Goal: Transaction & Acquisition: Purchase product/service

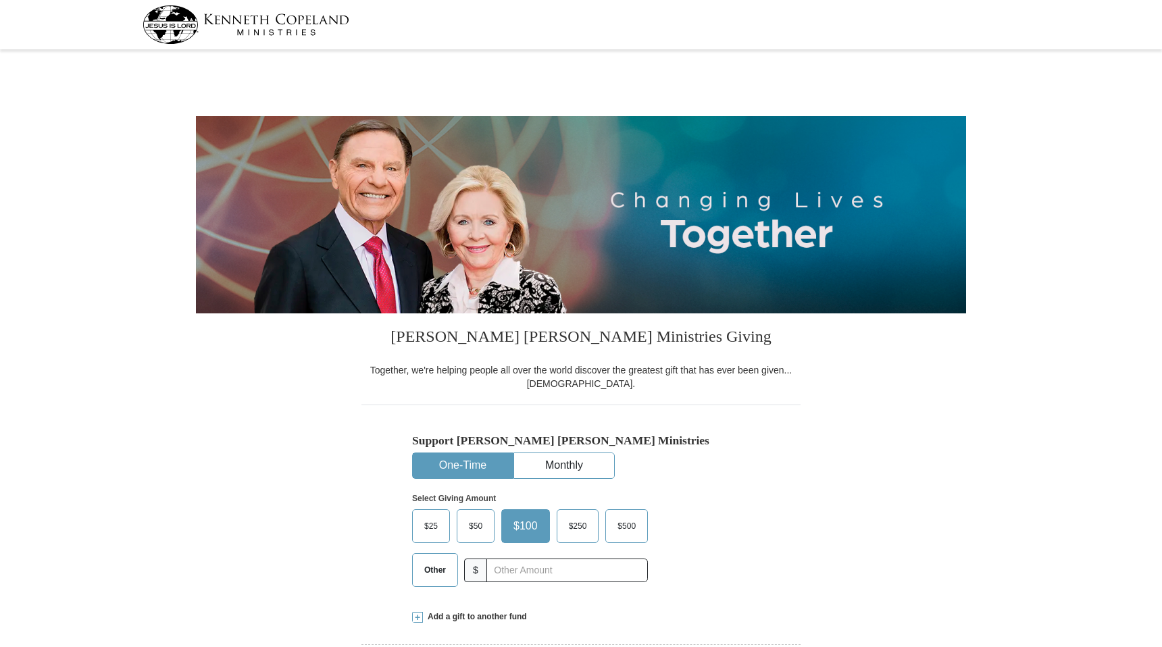
select select "AZ"
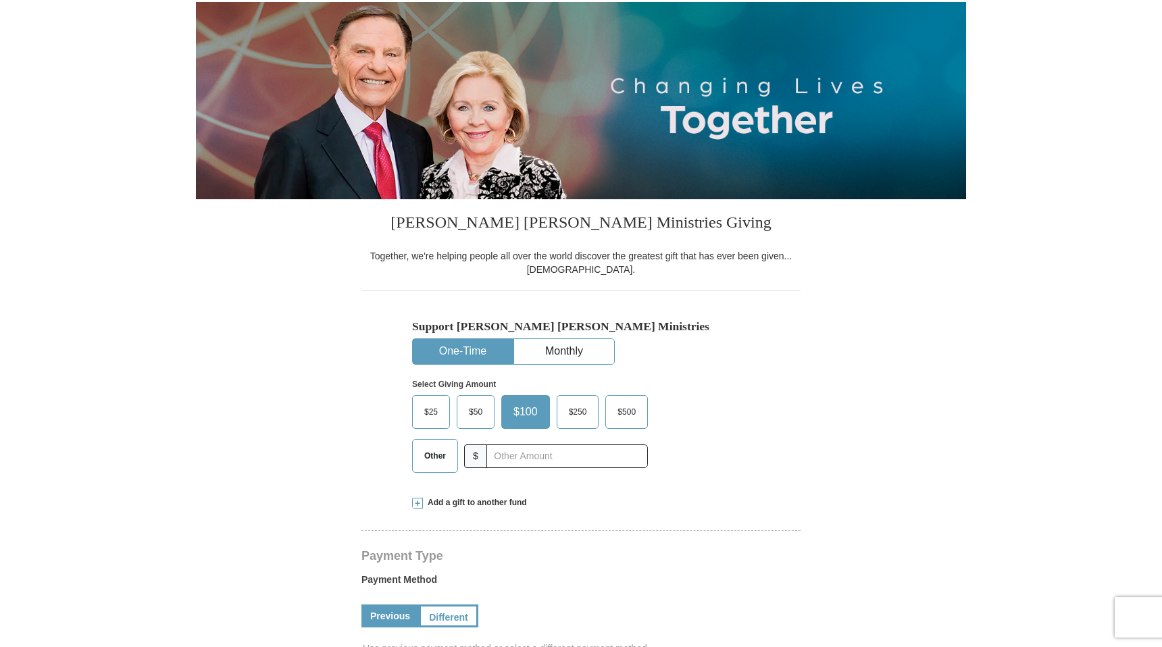
scroll to position [122, 0]
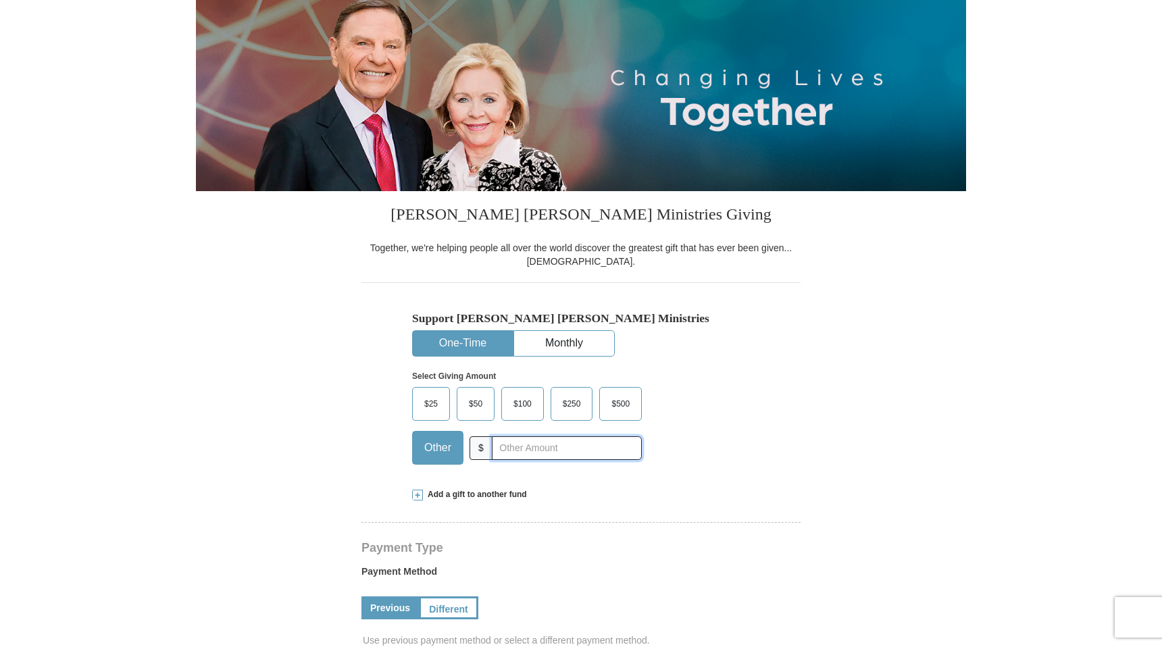
click at [514, 453] on input "text" at bounding box center [567, 448] width 150 height 24
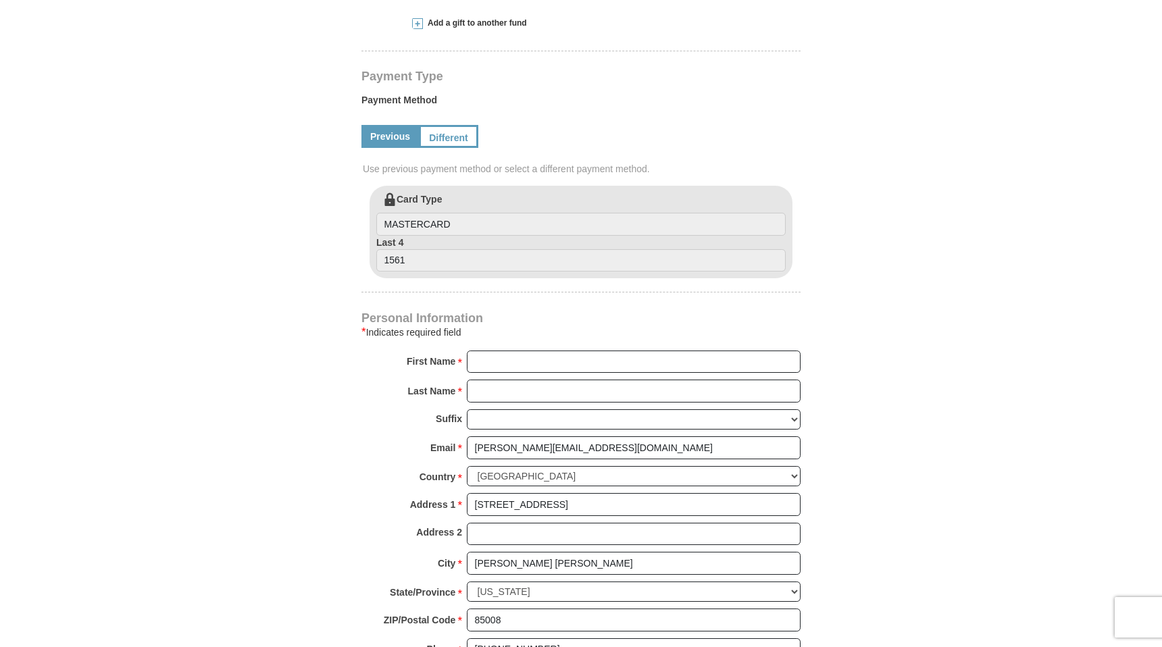
scroll to position [605, 0]
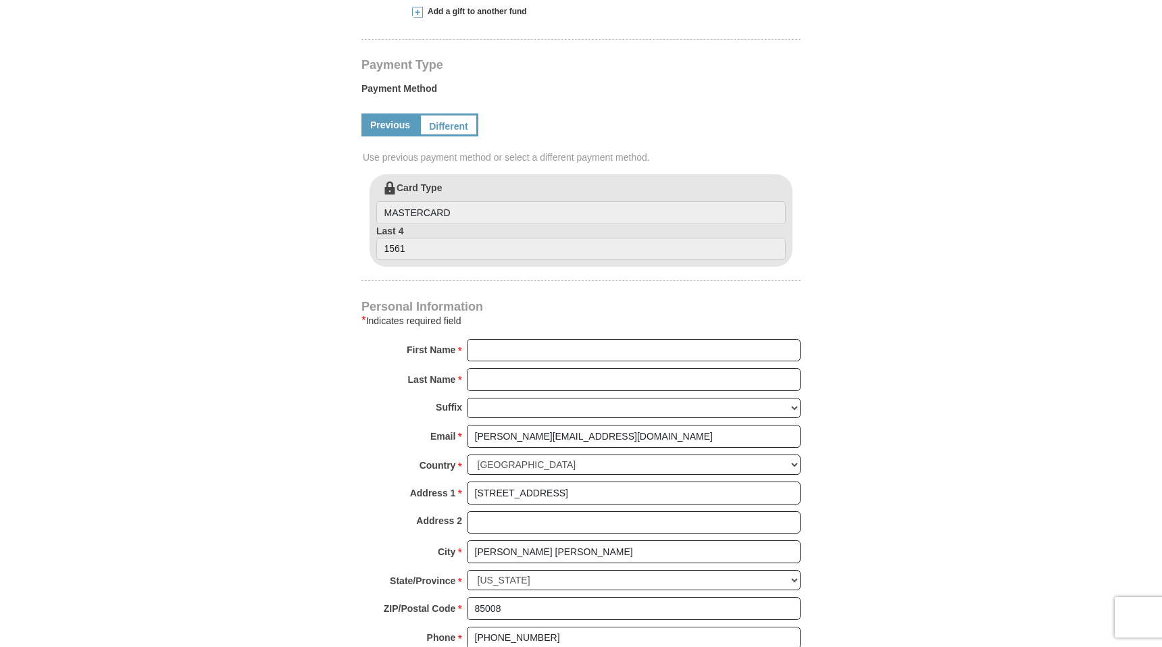
type input "1698"
click at [483, 351] on input "First Name *" at bounding box center [634, 350] width 334 height 23
type input "Brandon"
type input "Jarvela"
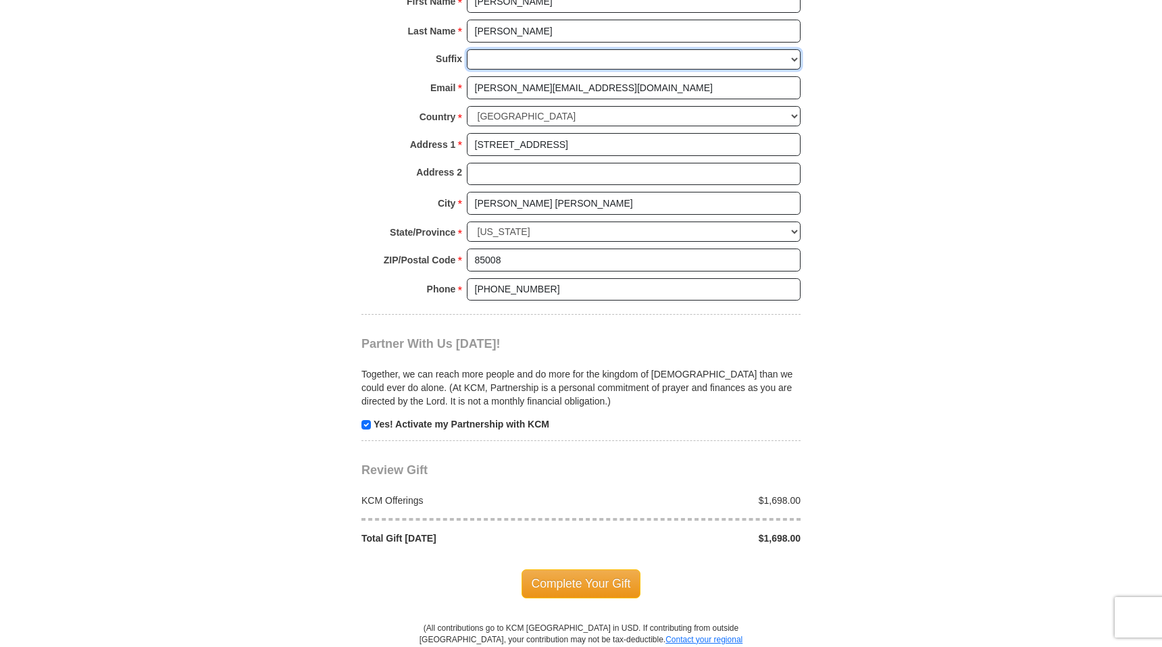
scroll to position [1148, 0]
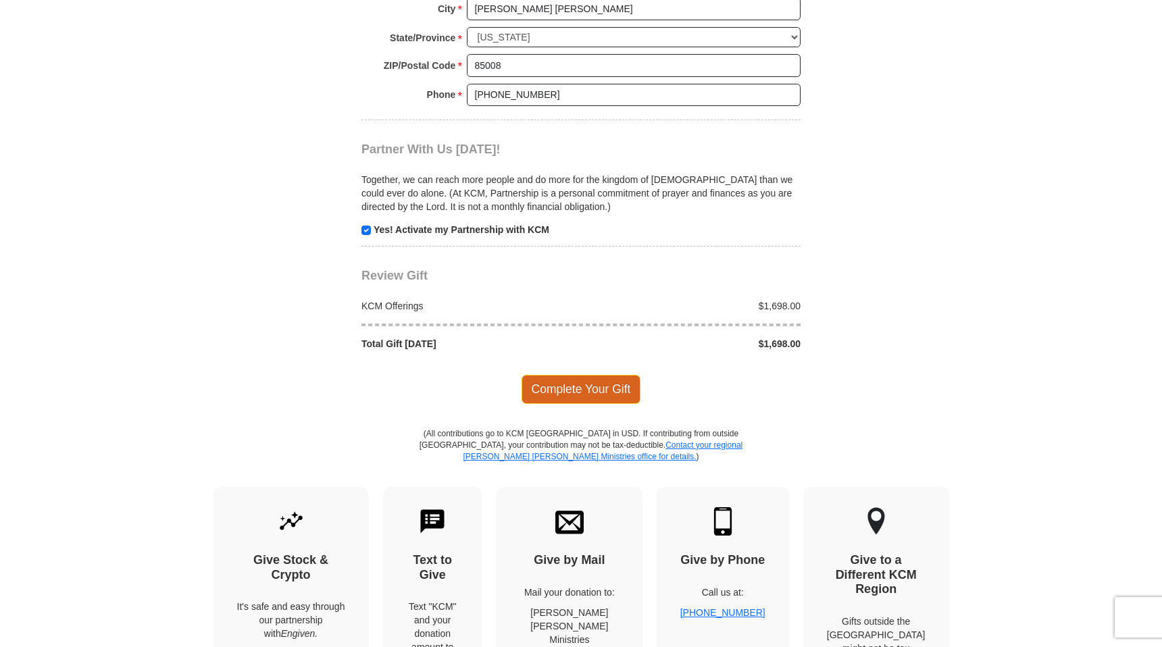
click at [580, 391] on span "Complete Your Gift" at bounding box center [581, 389] width 120 height 28
